Goal: Information Seeking & Learning: Learn about a topic

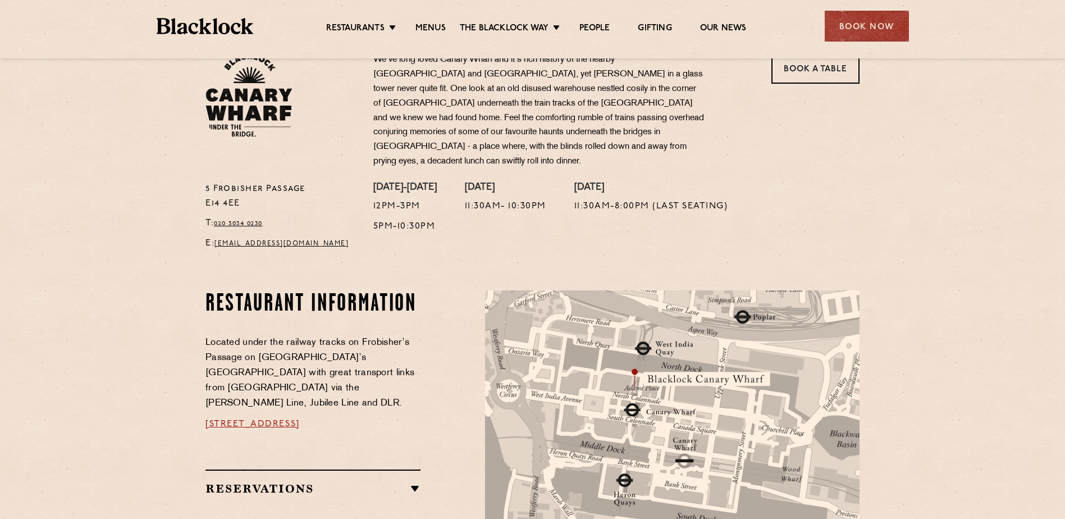
scroll to position [393, 0]
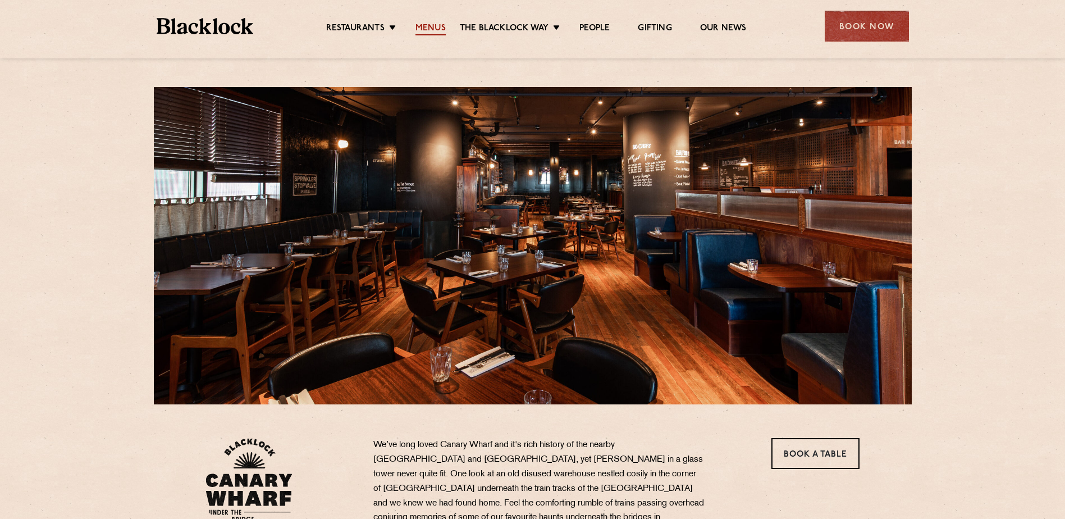
click at [437, 26] on link "Menus" at bounding box center [430, 29] width 30 height 12
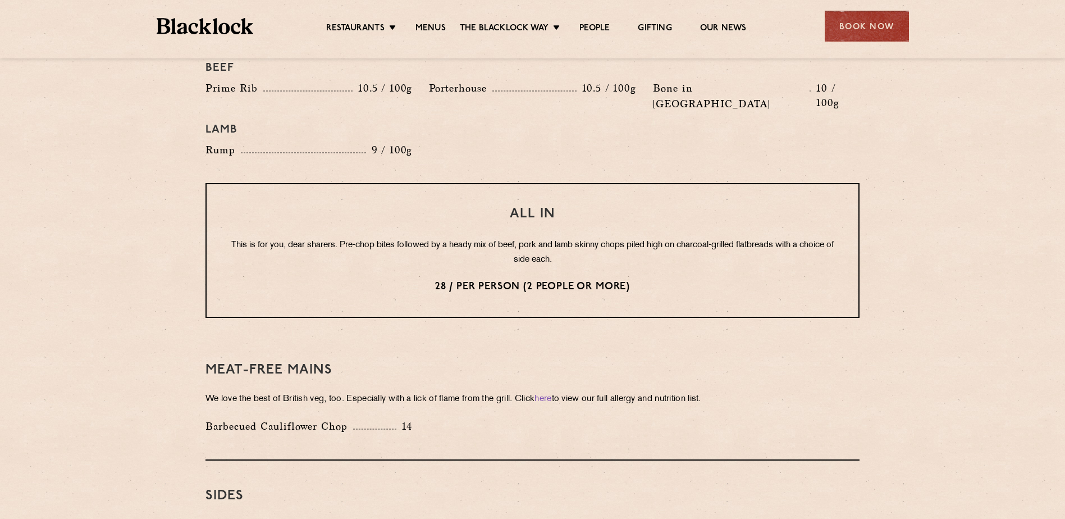
scroll to position [1347, 0]
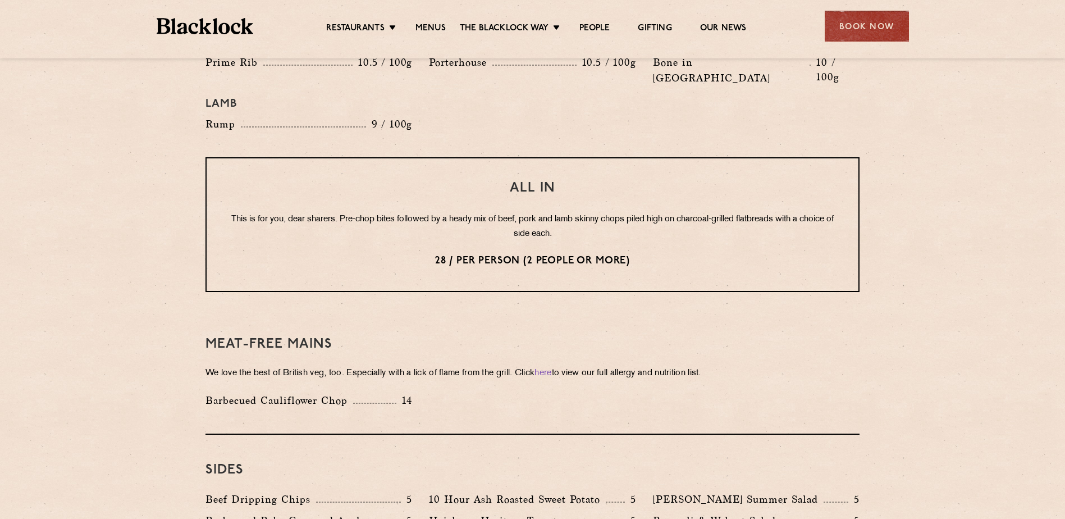
click at [479, 212] on p "This is for you, dear sharers. Pre-chop bites followed by a heady mix of beef, …" at bounding box center [532, 226] width 607 height 29
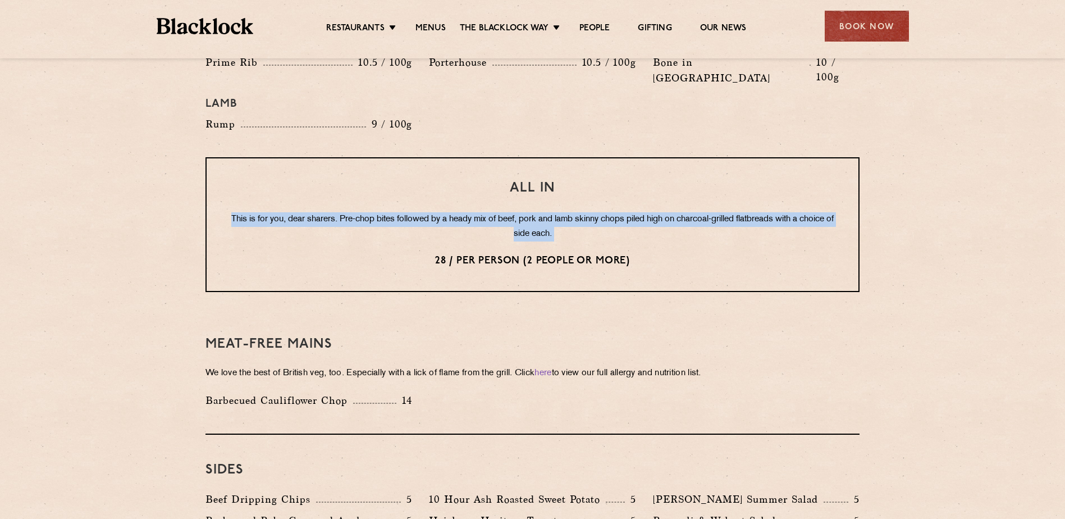
click at [479, 212] on p "This is for you, dear sharers. Pre-chop bites followed by a heady mix of beef, …" at bounding box center [532, 226] width 607 height 29
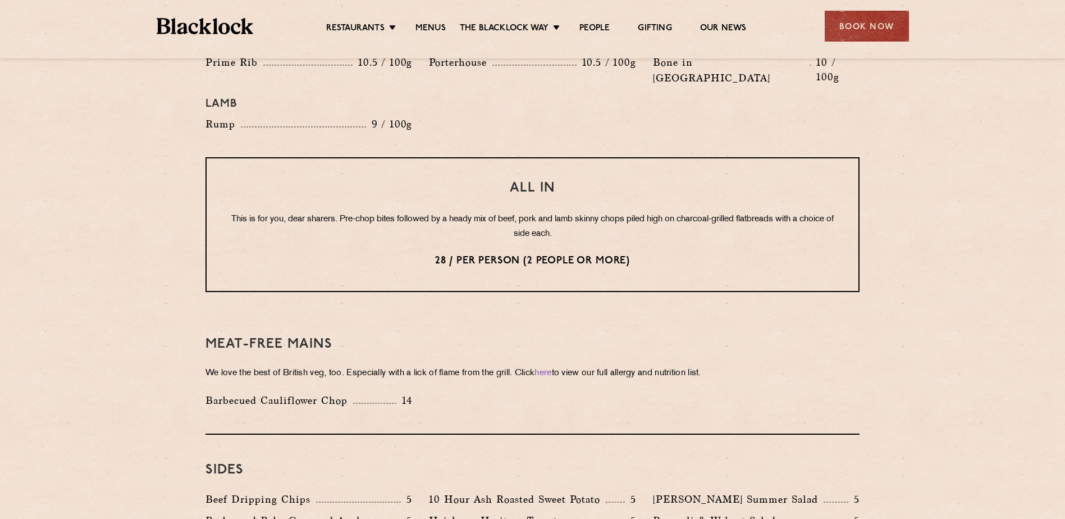
click at [468, 254] on p "28 / per person (2 people or more)" at bounding box center [532, 261] width 607 height 15
click at [531, 212] on p "This is for you, dear sharers. Pre-chop bites followed by a heady mix of beef, …" at bounding box center [532, 226] width 607 height 29
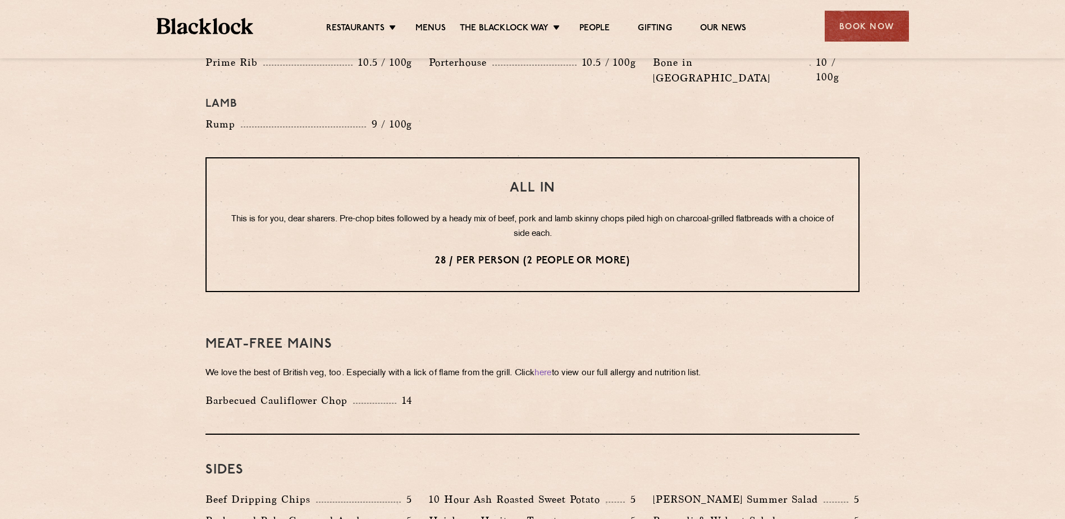
click at [531, 212] on p "This is for you, dear sharers. Pre-chop bites followed by a heady mix of beef, …" at bounding box center [532, 226] width 607 height 29
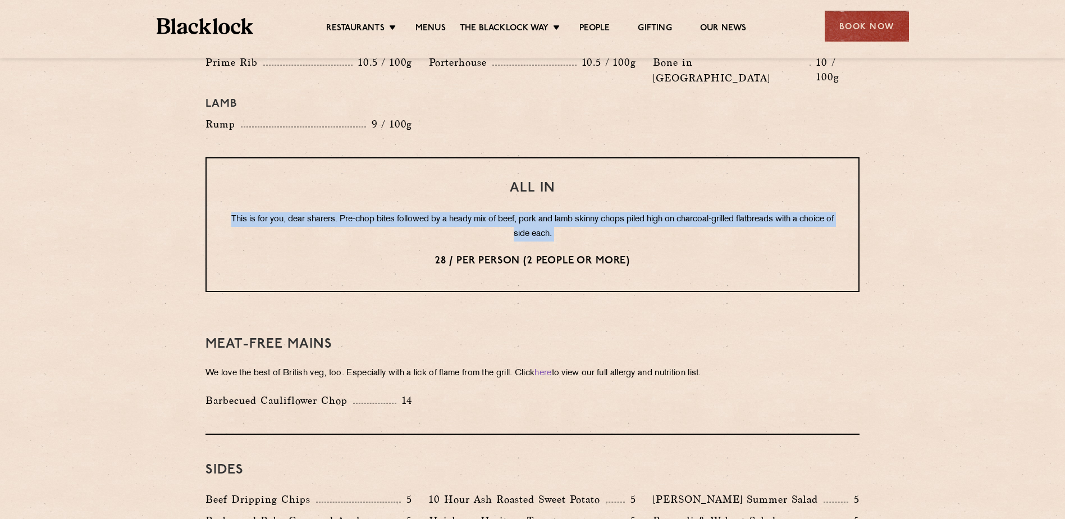
click at [531, 212] on p "This is for you, dear sharers. Pre-chop bites followed by a heady mix of beef, …" at bounding box center [532, 226] width 607 height 29
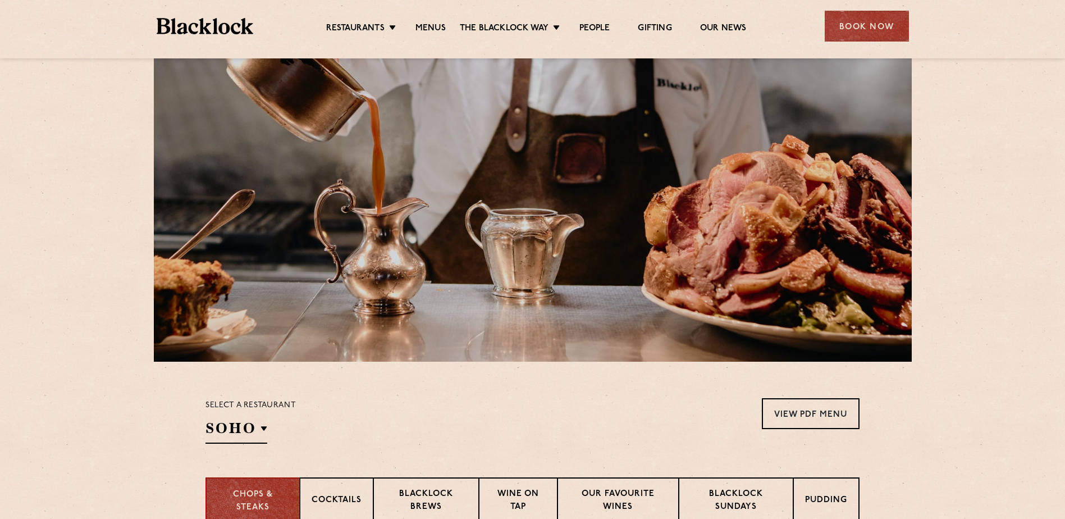
scroll to position [0, 0]
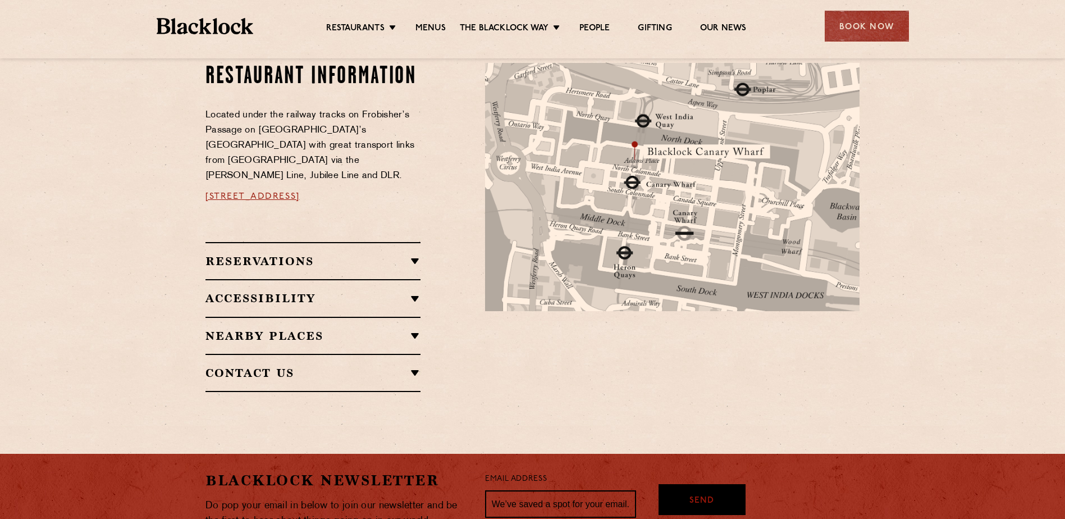
scroll to position [425, 0]
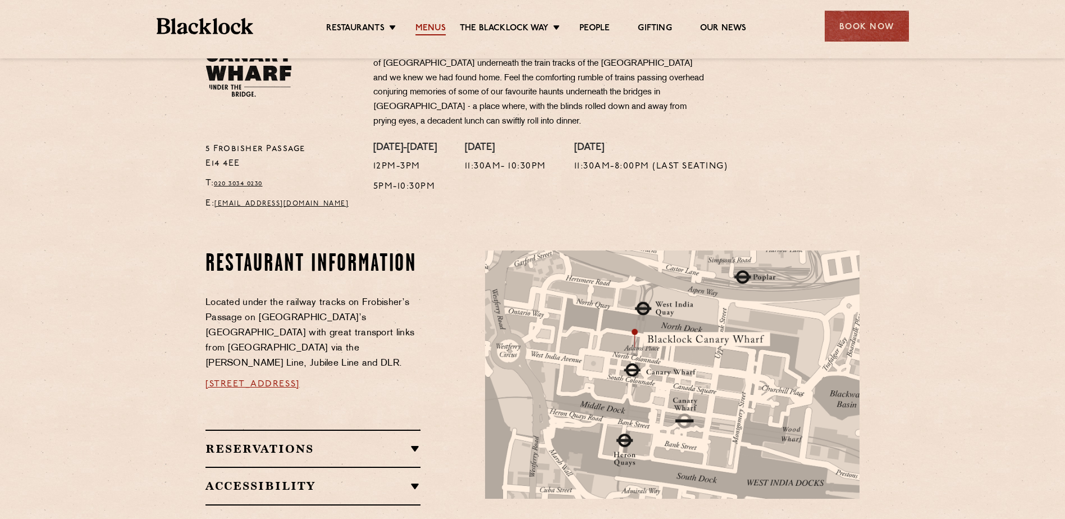
click at [441, 23] on link "Menus" at bounding box center [430, 29] width 30 height 12
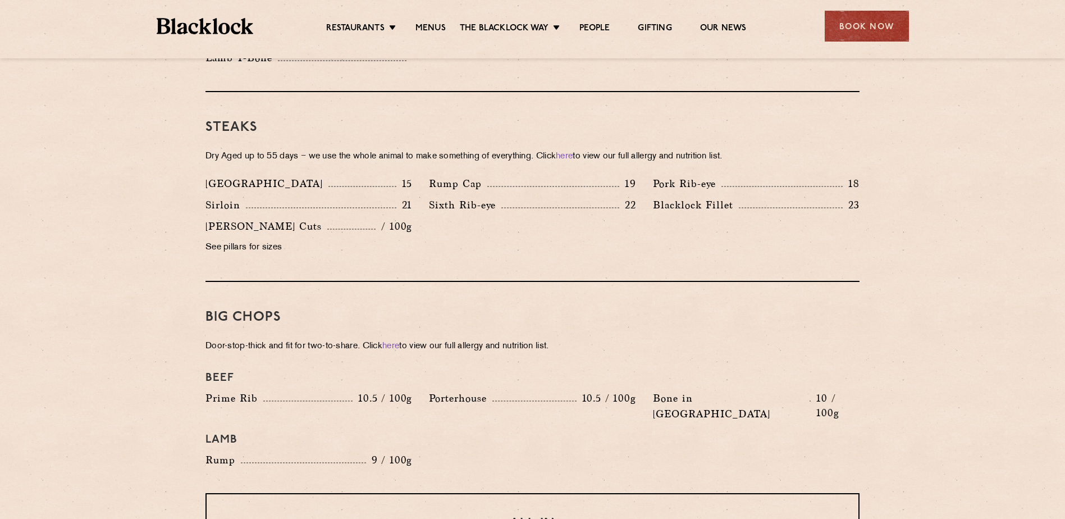
scroll to position [1010, 0]
